Goal: Information Seeking & Learning: Find specific fact

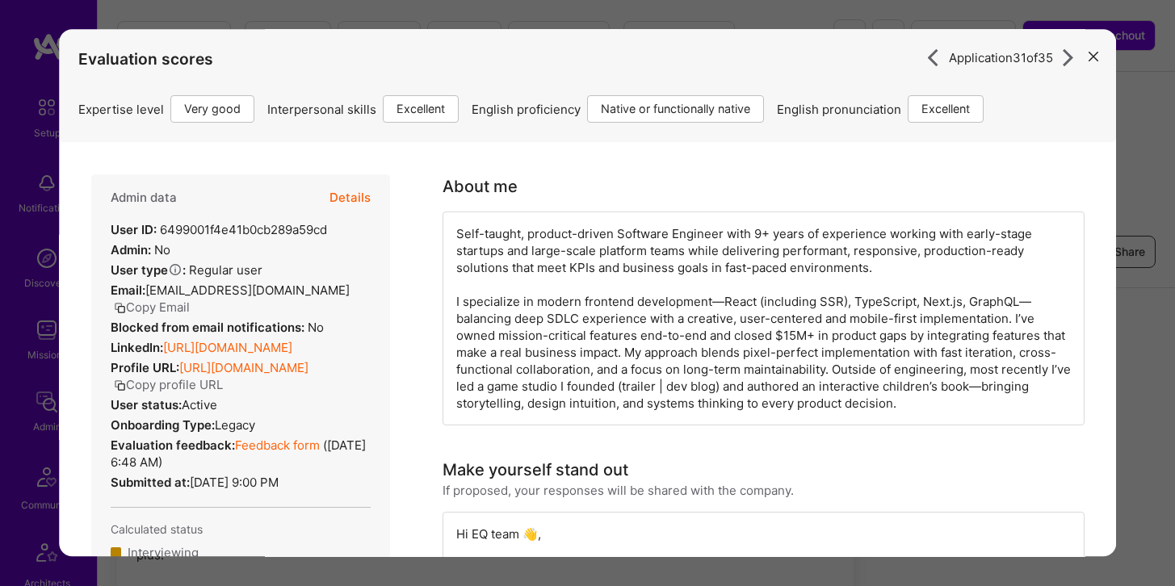
scroll to position [1118, 0]
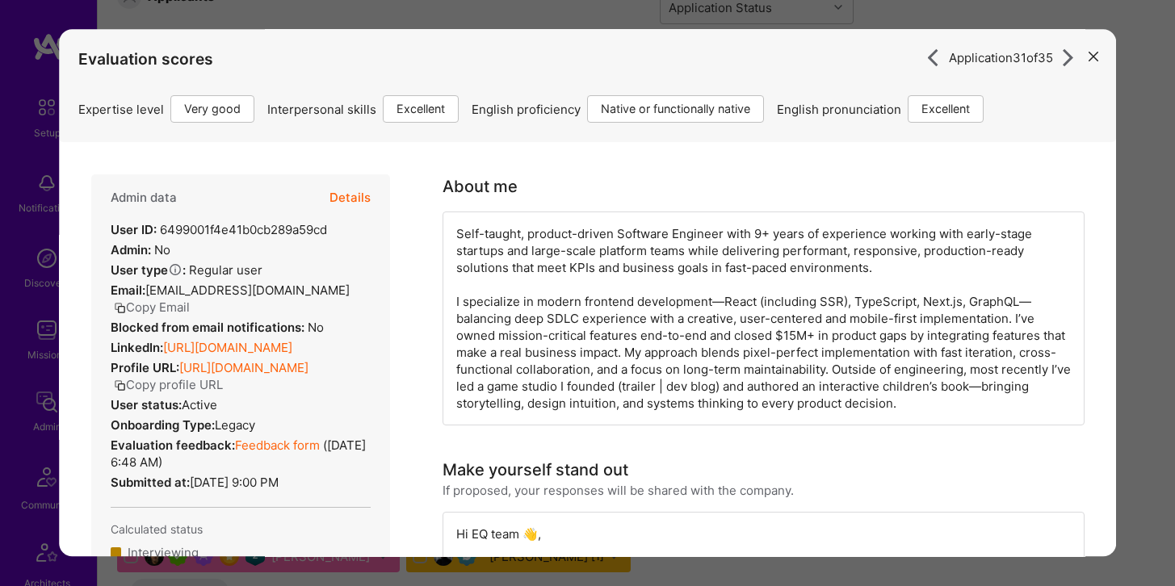
click at [366, 200] on button "Details" at bounding box center [349, 197] width 41 height 47
type textarea "x"
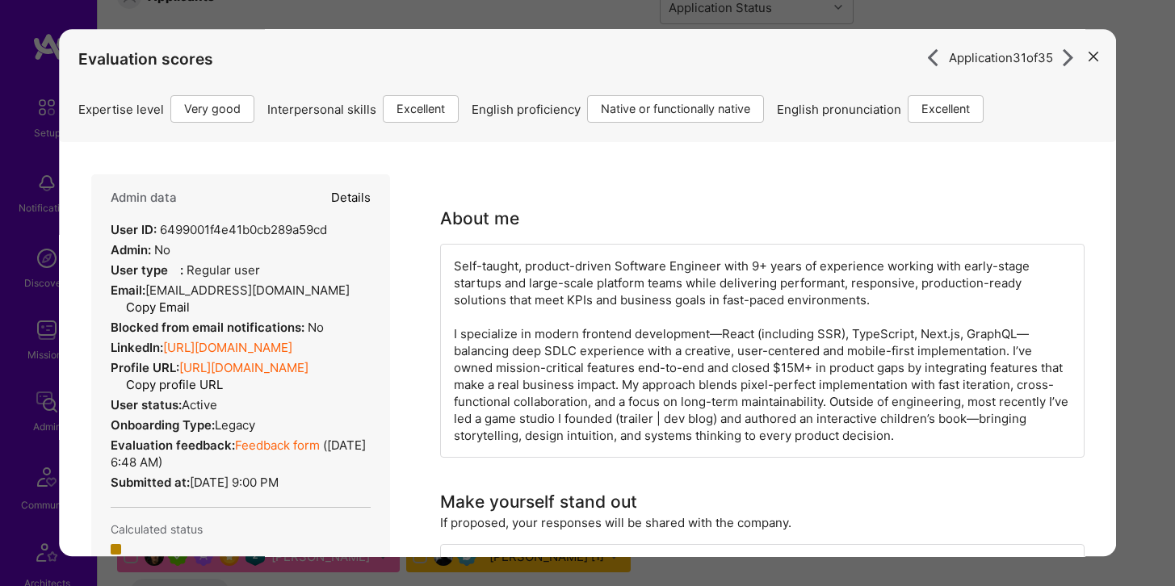
select select "5"
select select "7"
select select "US"
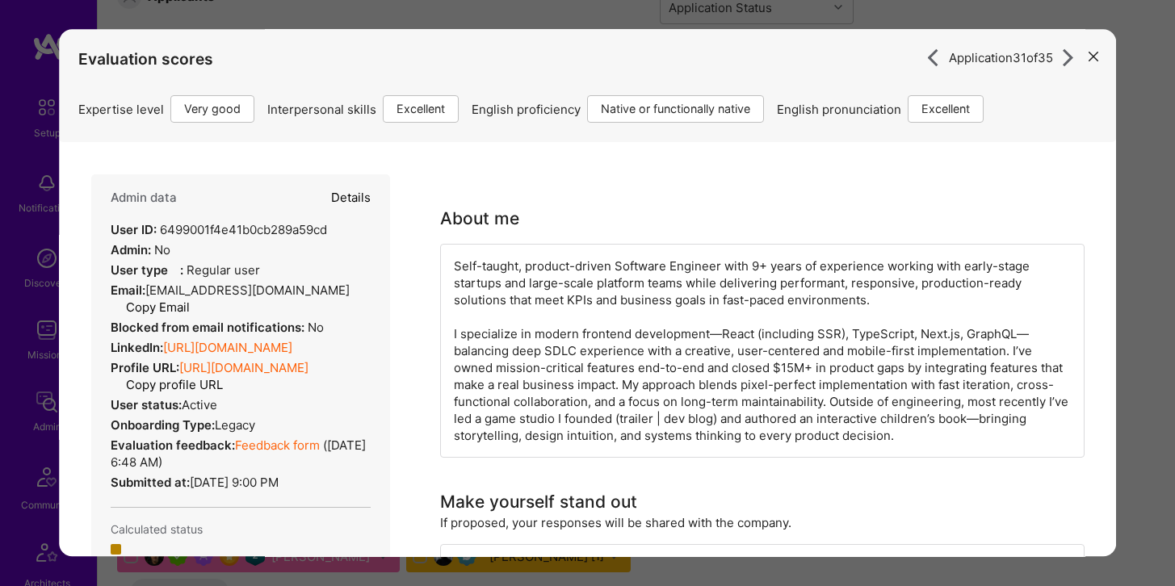
select select "Right Now"
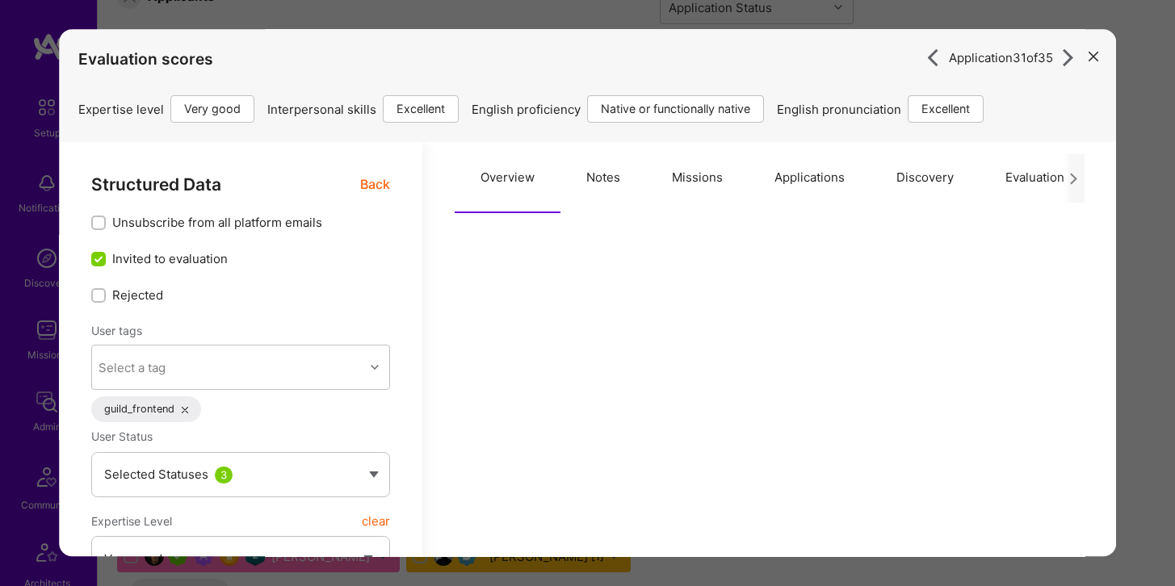
click at [806, 166] on button "Applications" at bounding box center [810, 177] width 122 height 71
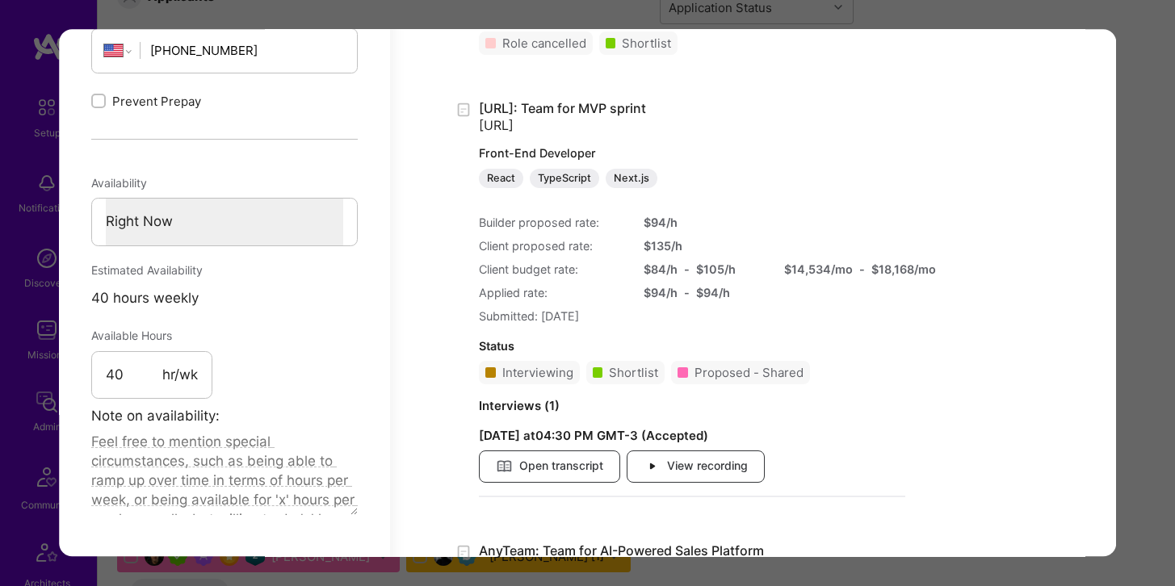
scroll to position [850, 0]
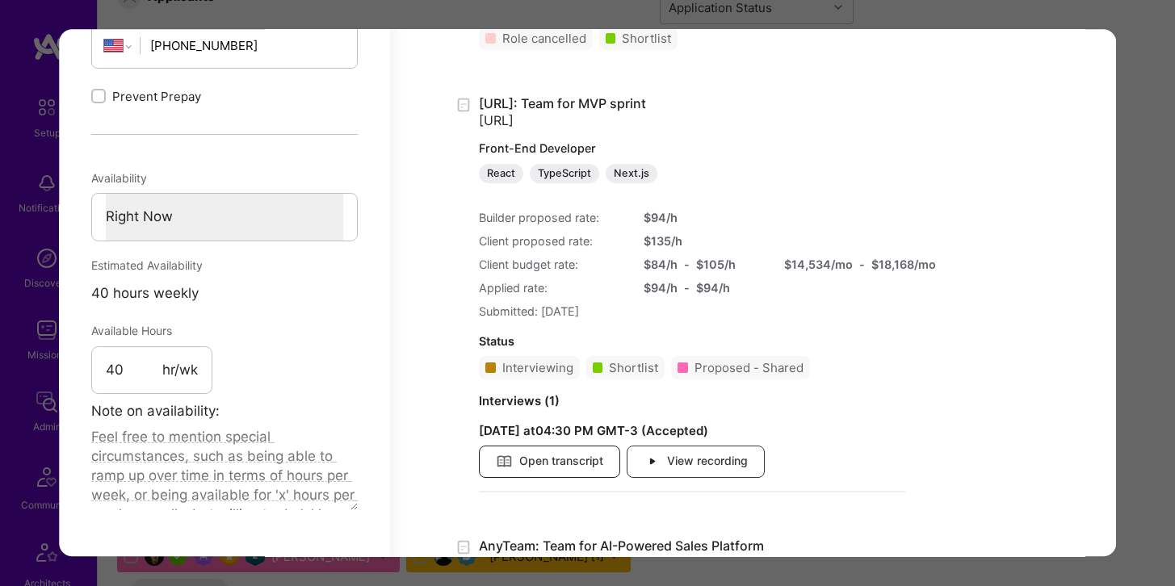
click at [578, 469] on span "Open transcript" at bounding box center [549, 462] width 107 height 18
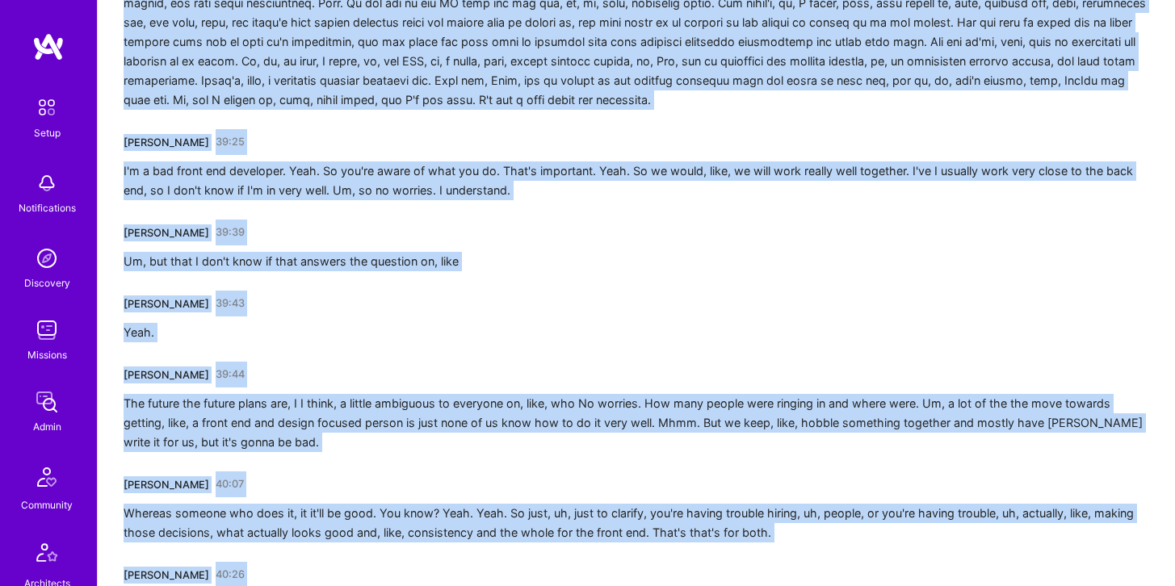
scroll to position [8940, 0]
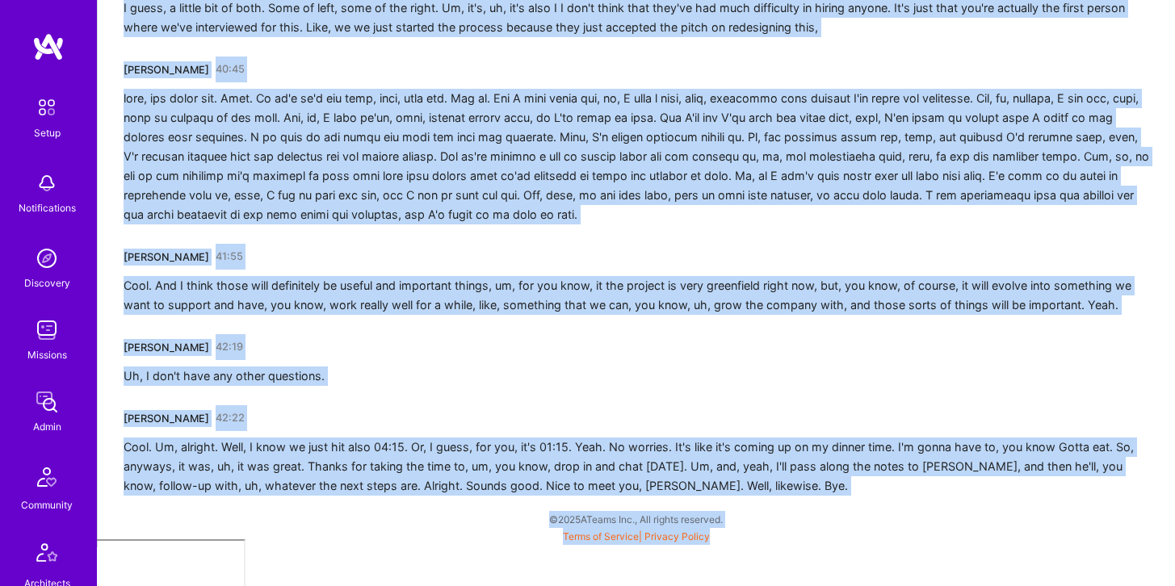
drag, startPoint x: 123, startPoint y: 327, endPoint x: 393, endPoint y: 623, distance: 401.3
copy div "[PERSON_NAME] 00:00 [DATE]? Good. How are you? Where are you located? [PERSON_N…"
